Goal: Transaction & Acquisition: Purchase product/service

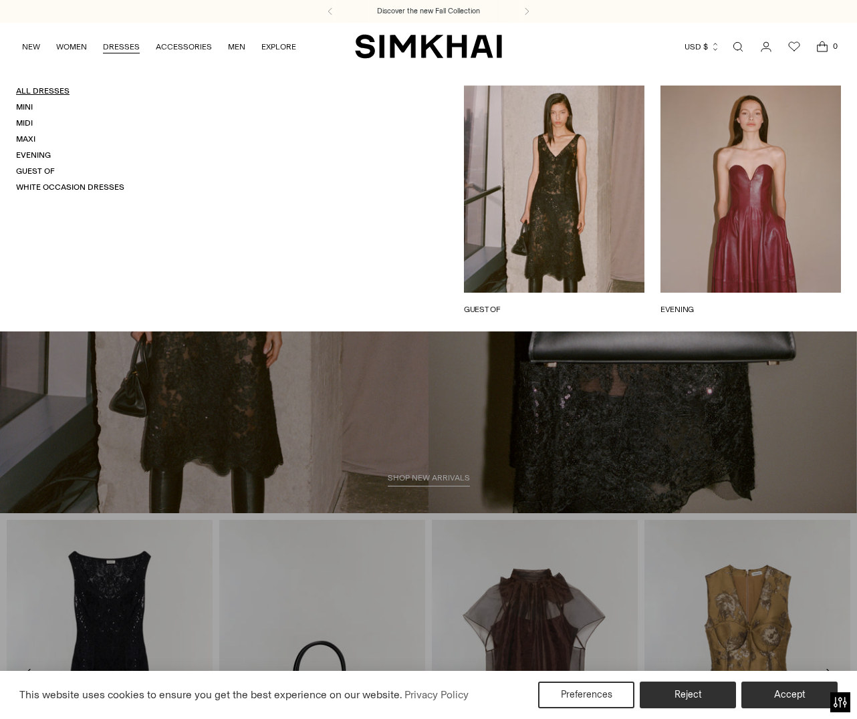
click at [51, 94] on link "All Dresses" at bounding box center [42, 90] width 53 height 9
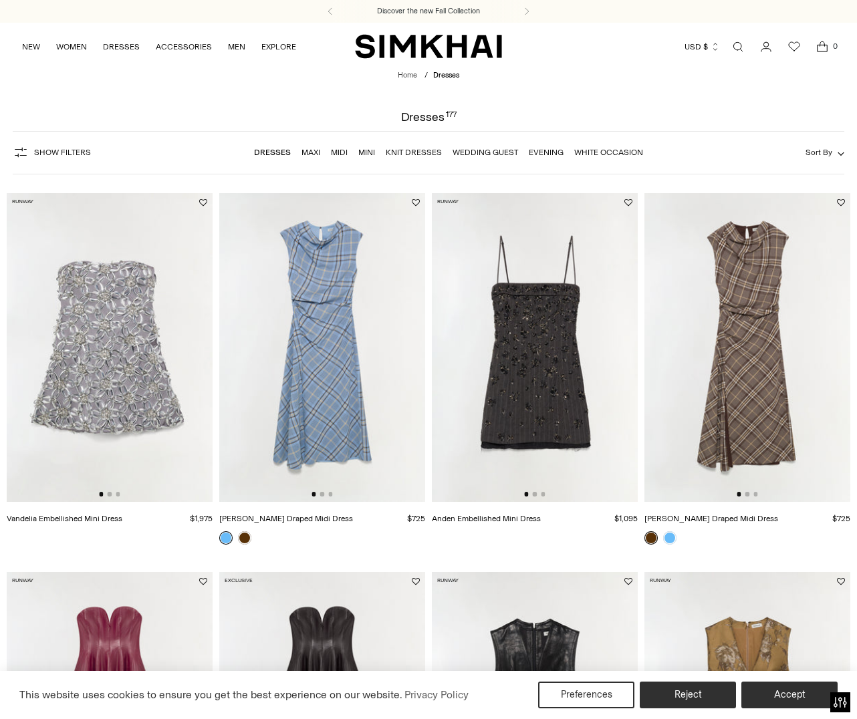
click at [49, 158] on button "Show Filters" at bounding box center [52, 152] width 78 height 21
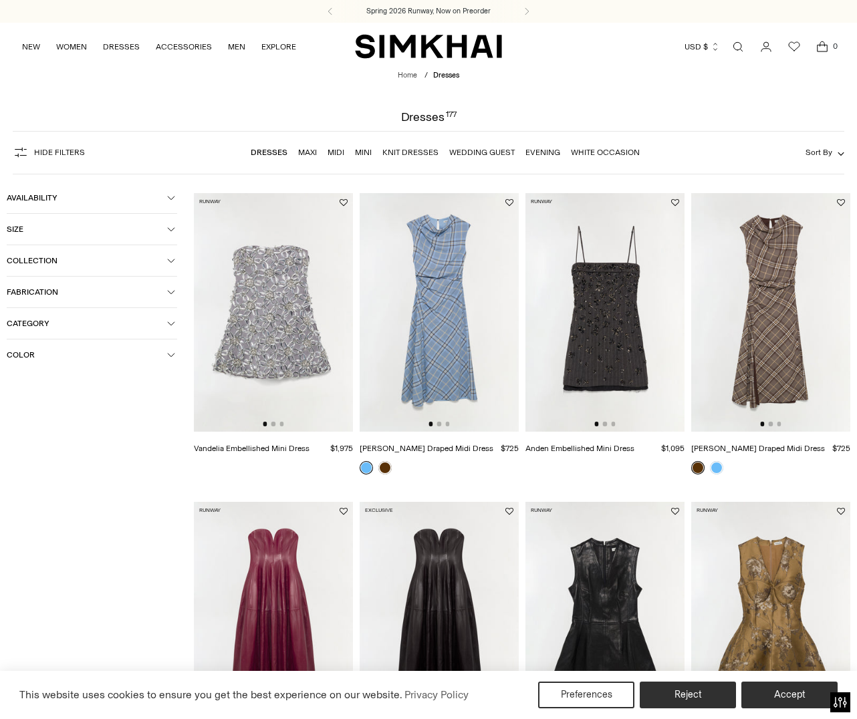
click at [86, 352] on span "Color" at bounding box center [87, 354] width 160 height 9
click at [49, 386] on span "Beige" at bounding box center [38, 382] width 28 height 12
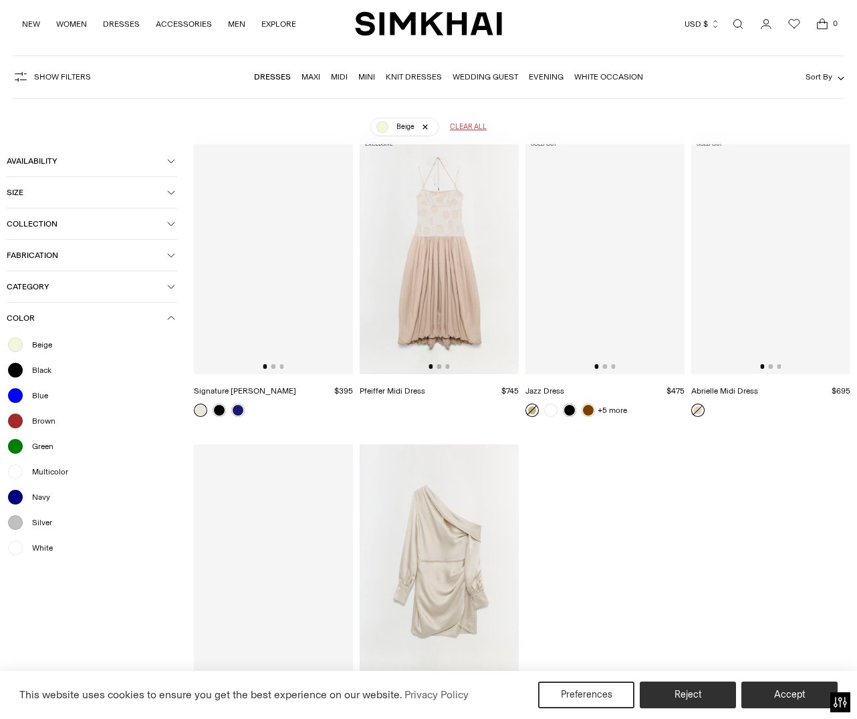
click at [39, 602] on form "Availability In stock Size XS S M L XL 0 00 2 4 6 8 10 12 14" at bounding box center [100, 447] width 187 height 644
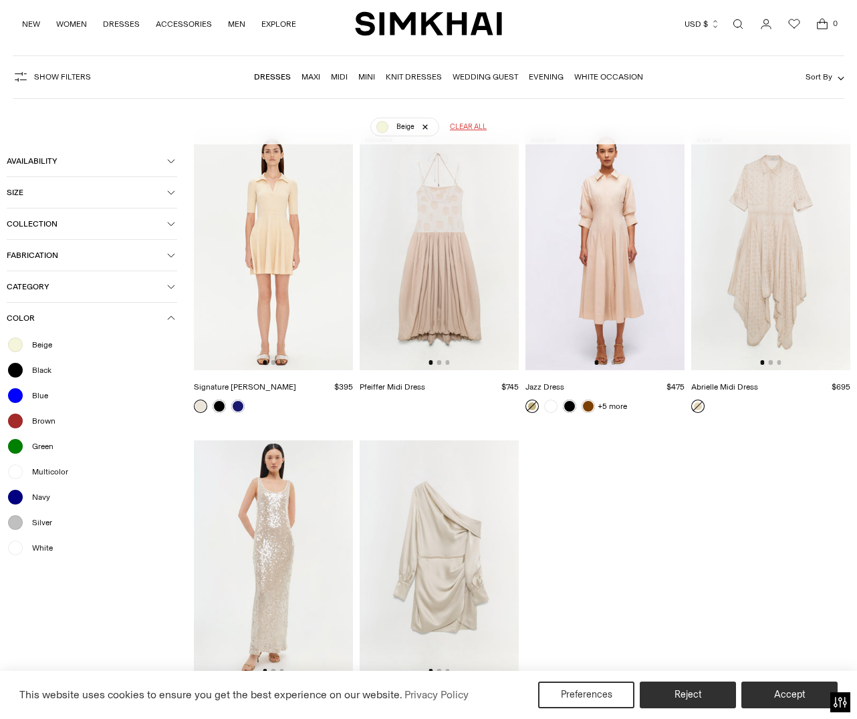
click at [41, 554] on span "White" at bounding box center [38, 548] width 29 height 12
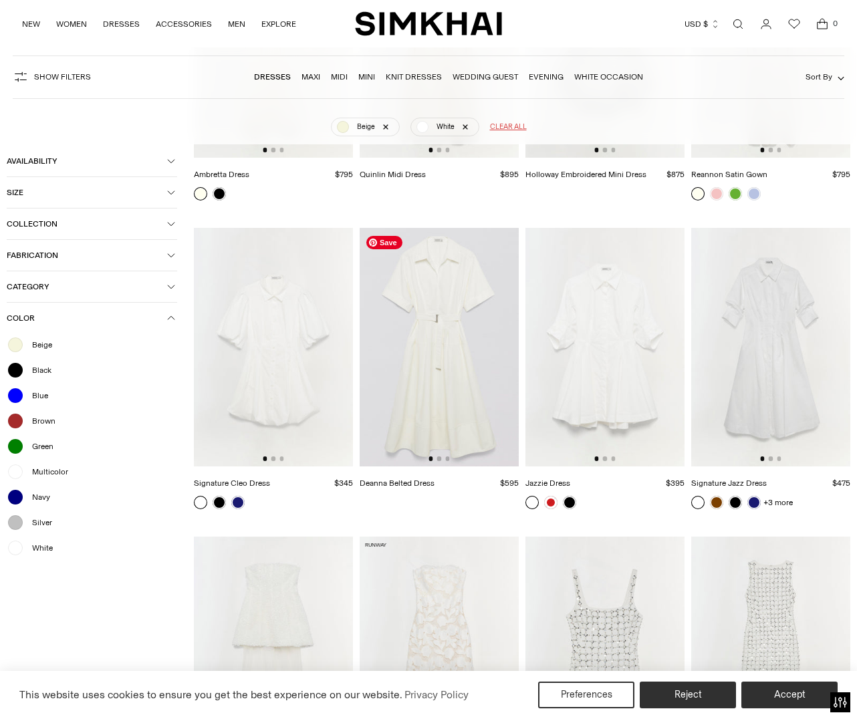
scroll to position [319, 0]
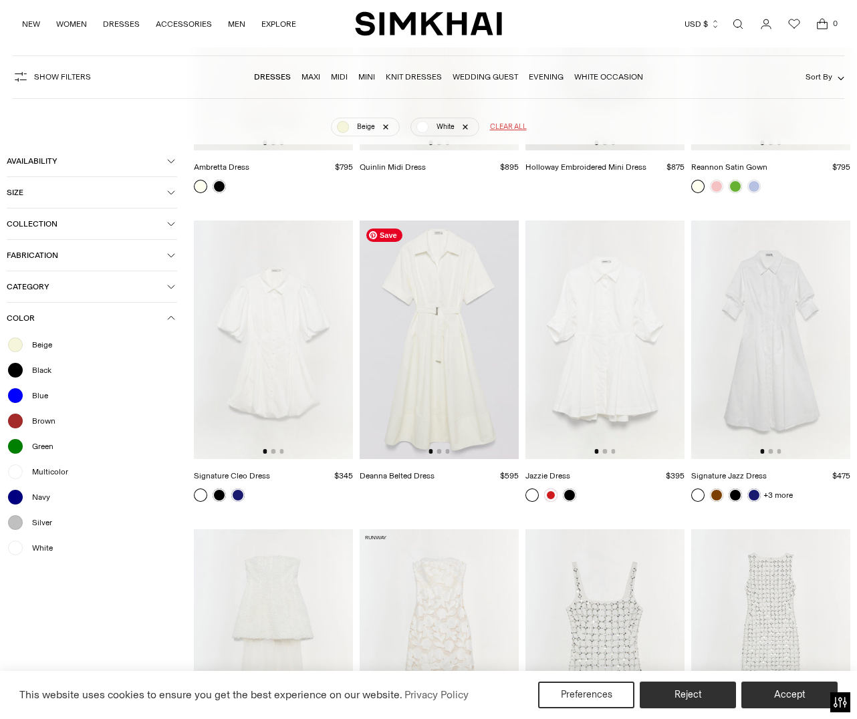
click at [455, 435] on img at bounding box center [439, 340] width 159 height 239
drag, startPoint x: 741, startPoint y: 368, endPoint x: 708, endPoint y: 365, distance: 32.9
click at [741, 368] on img at bounding box center [770, 340] width 159 height 239
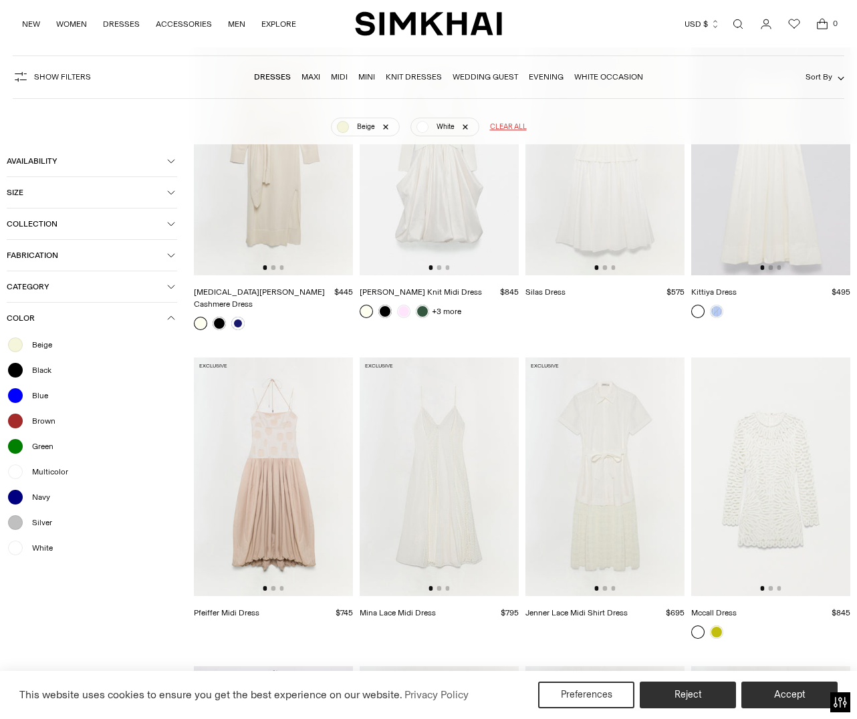
scroll to position [1430, 0]
click at [628, 464] on img at bounding box center [604, 476] width 159 height 239
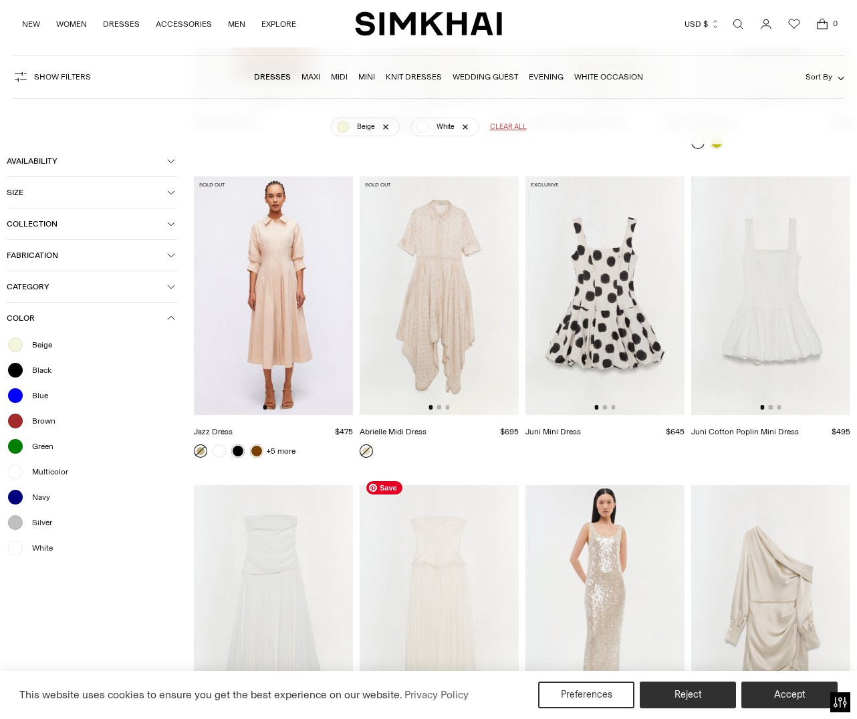
scroll to position [1918, 0]
click at [442, 345] on img at bounding box center [439, 297] width 159 height 239
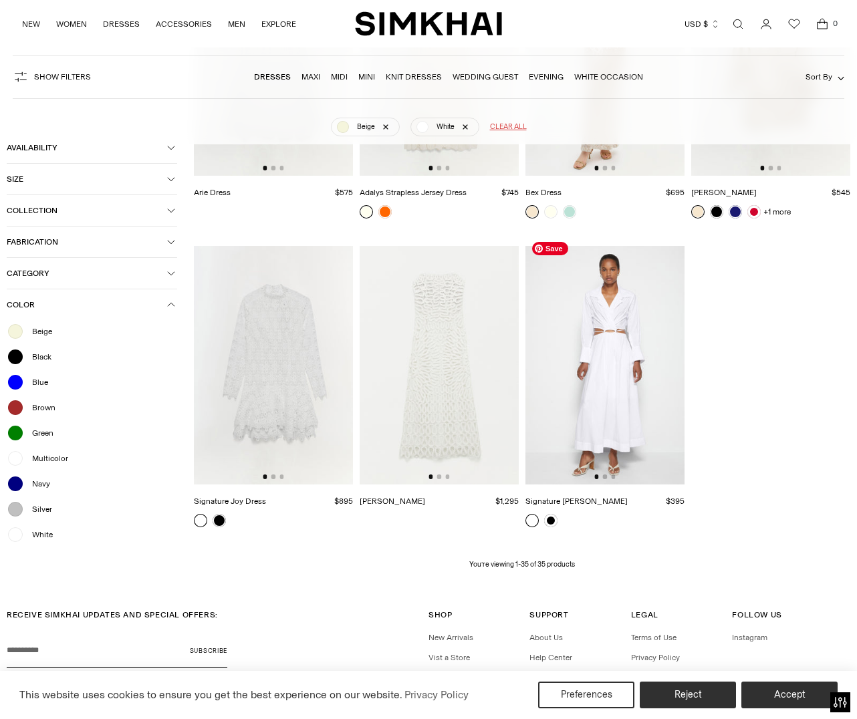
scroll to position [2500, 0]
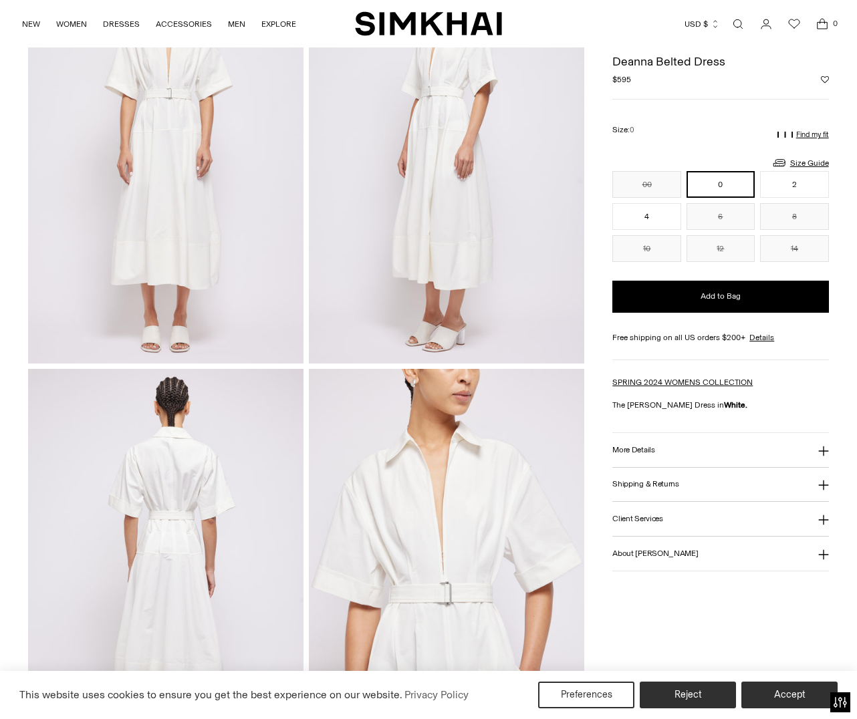
scroll to position [147, 0]
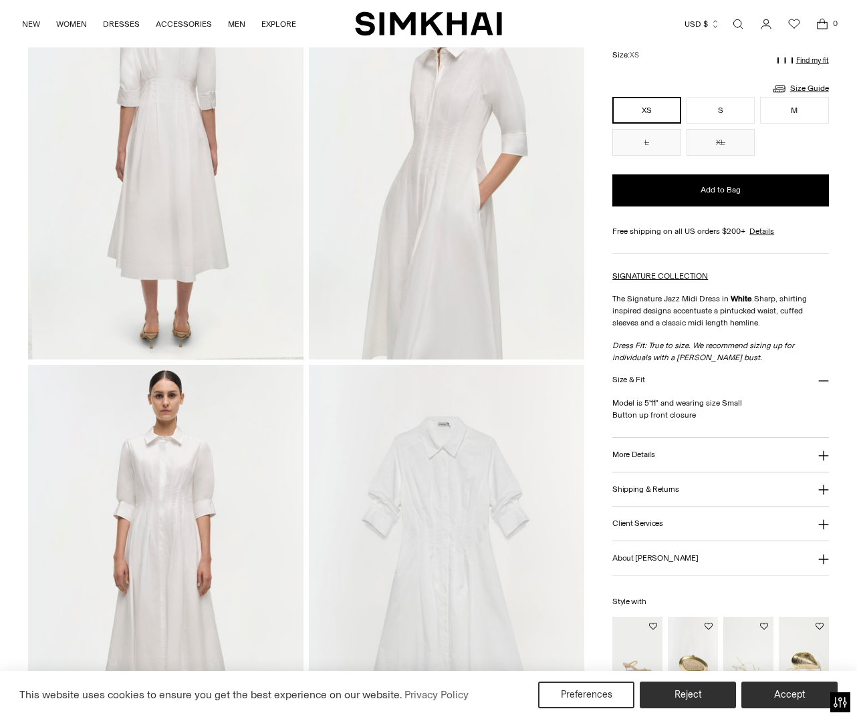
scroll to position [773, 0]
